Goal: Navigation & Orientation: Find specific page/section

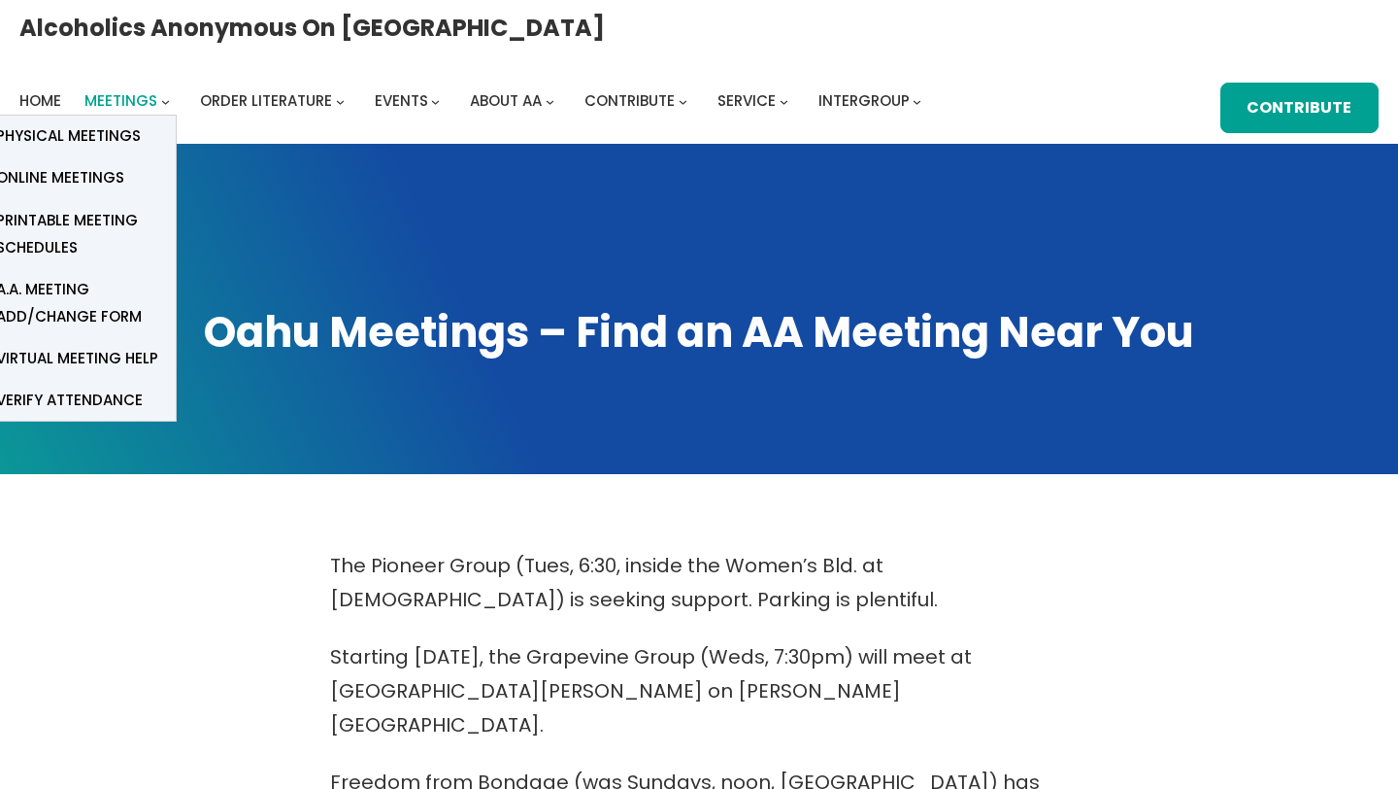
click at [157, 90] on span "Meetings" at bounding box center [120, 100] width 73 height 20
click at [141, 122] on span "Physical Meetings" at bounding box center [68, 135] width 145 height 27
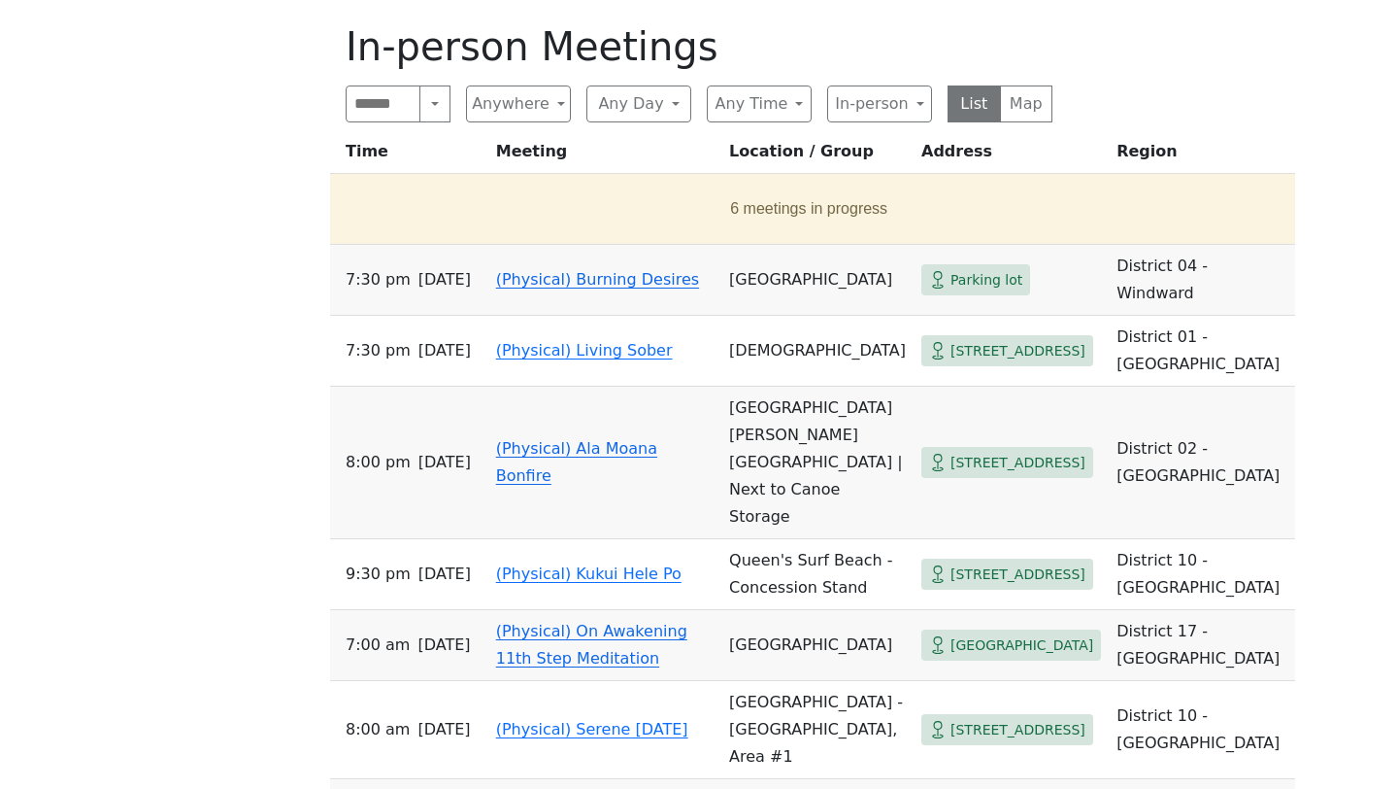
scroll to position [984, 0]
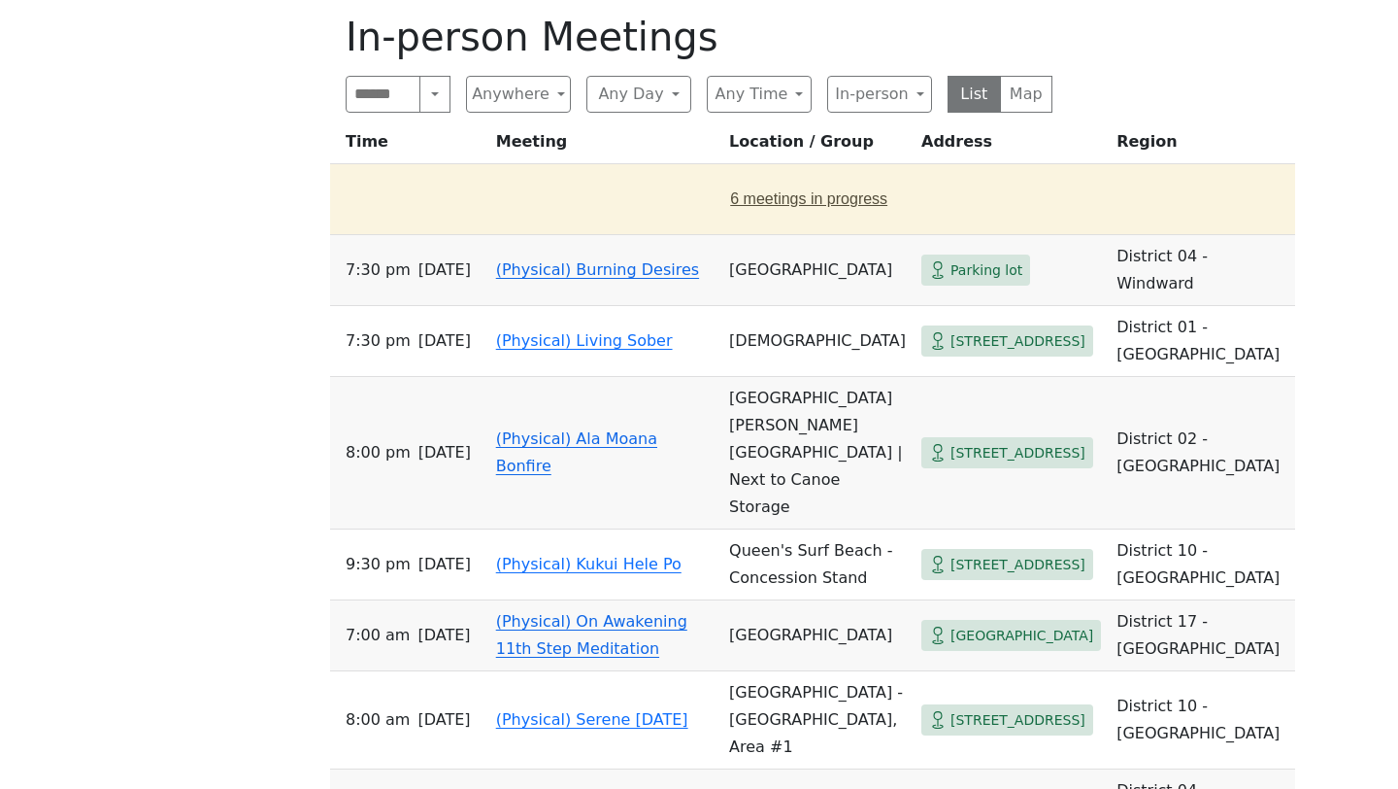
click at [647, 180] on button "6 meetings in progress" at bounding box center [809, 199] width 942 height 54
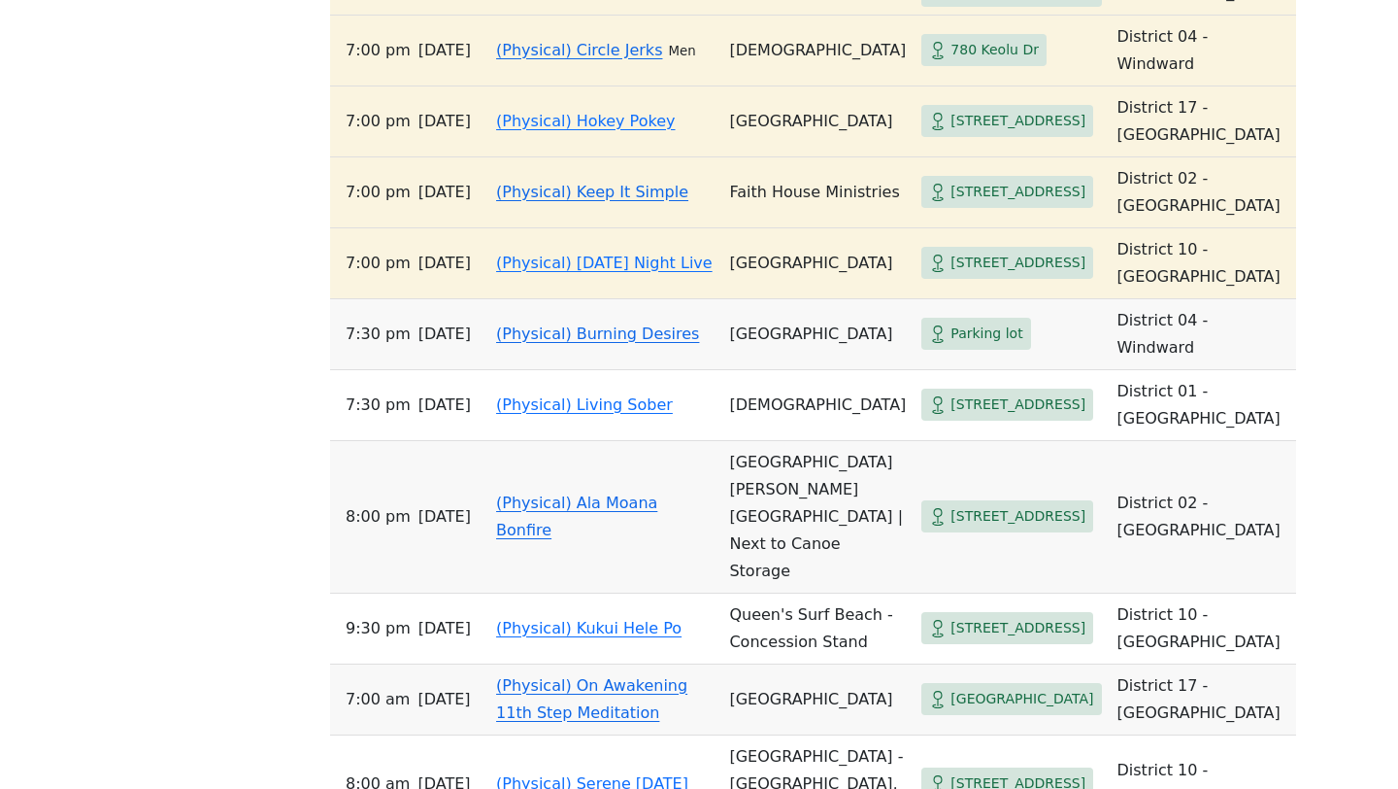
scroll to position [1588, 0]
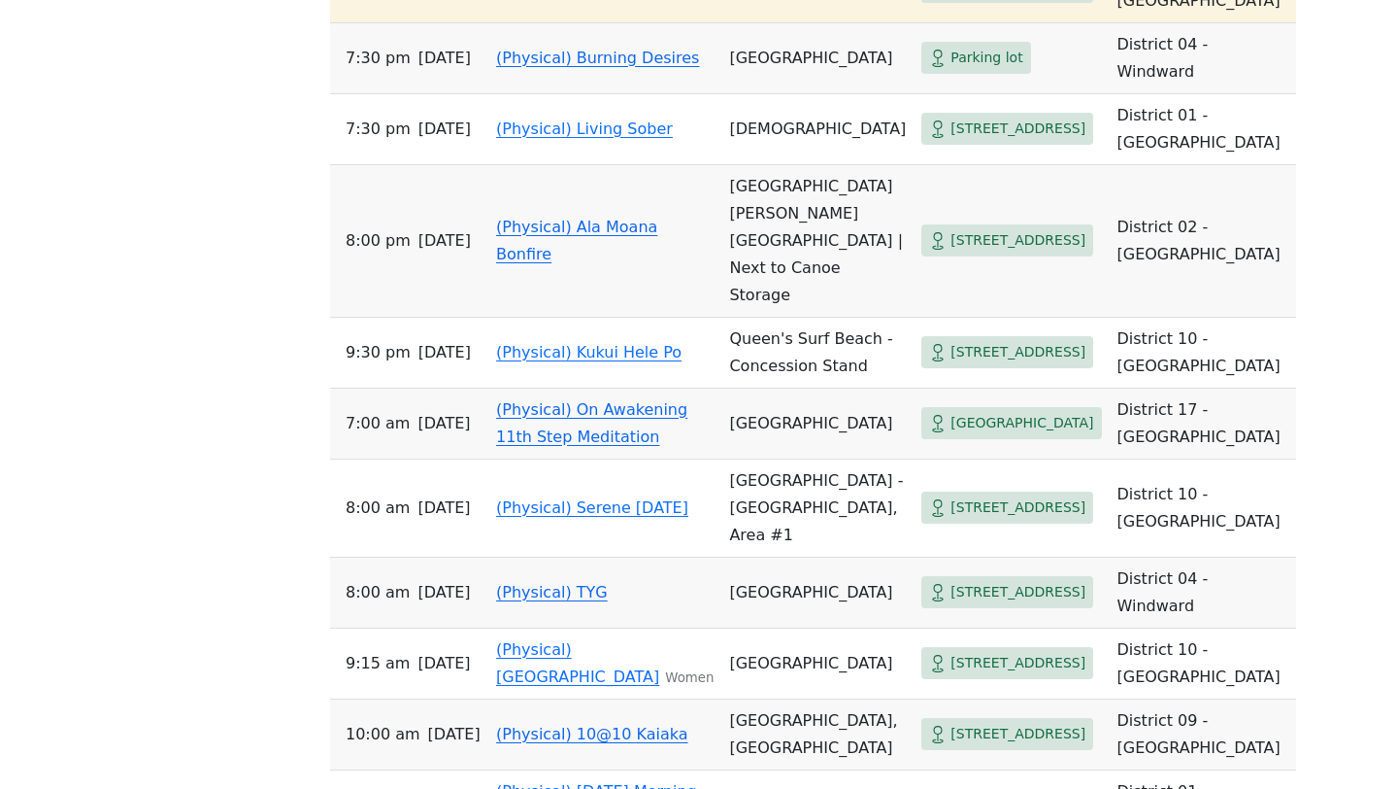
click at [563, 263] on link "(Physical) Ala Moana Bonfire" at bounding box center [576, 241] width 161 height 46
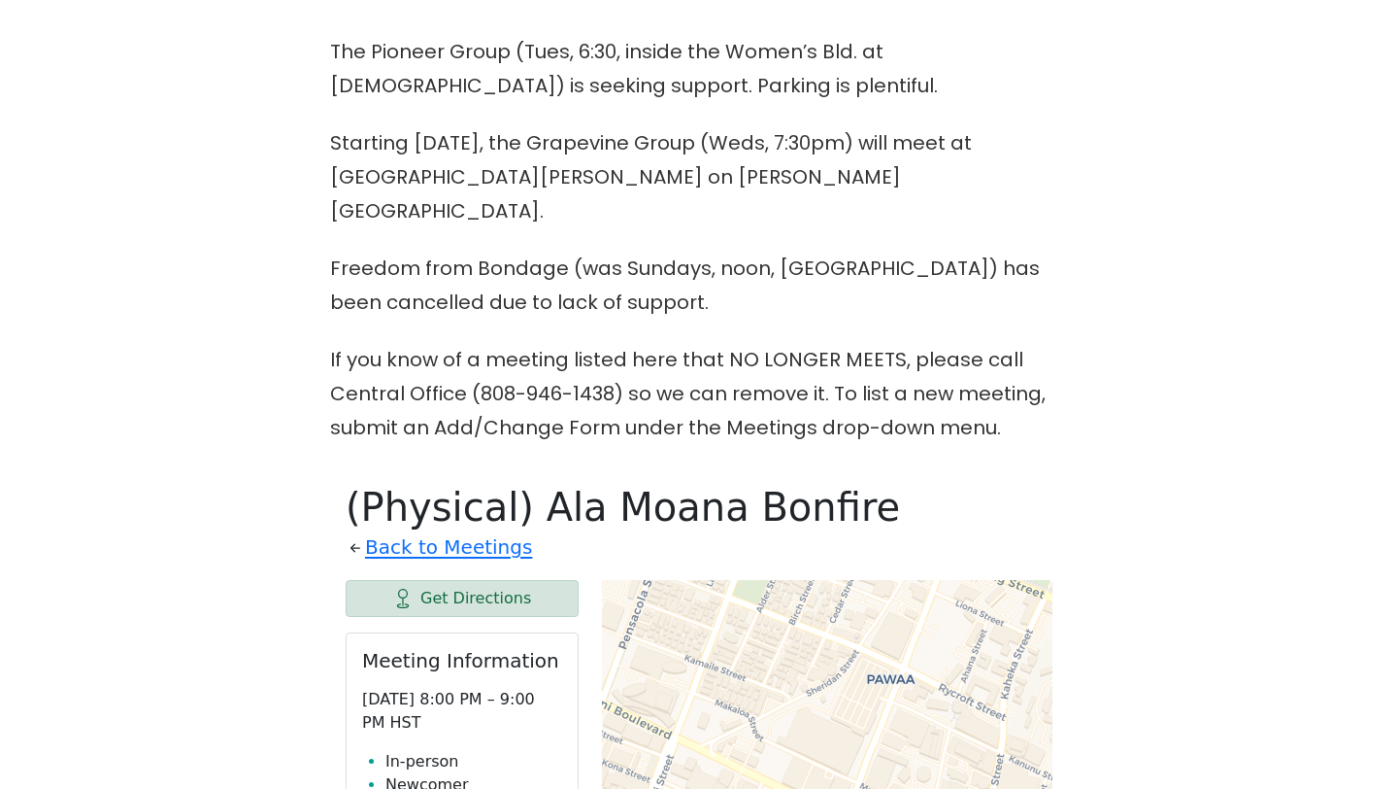
scroll to position [538, 0]
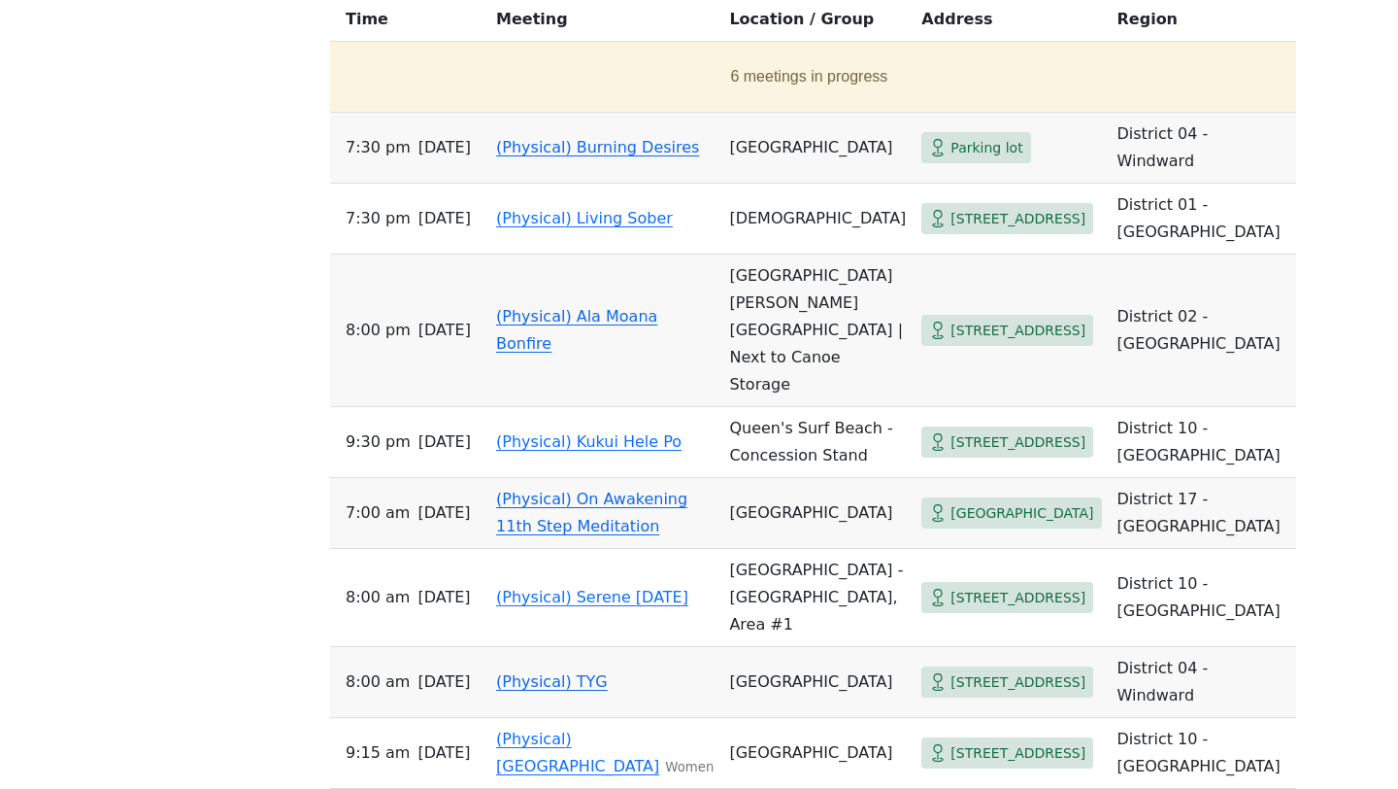
scroll to position [1105, 0]
